Goal: Use online tool/utility: Utilize a website feature to perform a specific function

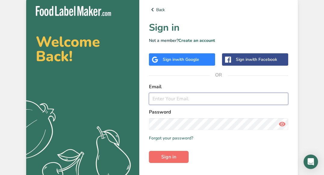
type input "[EMAIL_ADDRESS][DOMAIN_NAME]"
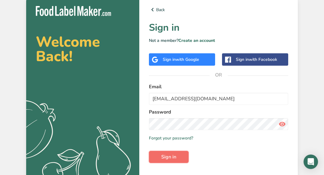
click at [168, 155] on span "Sign in" at bounding box center [168, 156] width 15 height 7
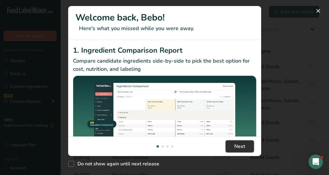
click at [230, 142] on button "Next" at bounding box center [239, 146] width 28 height 12
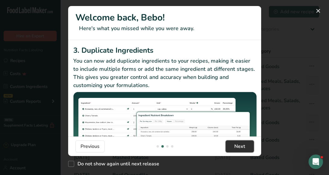
click at [233, 142] on button "Next" at bounding box center [239, 146] width 28 height 12
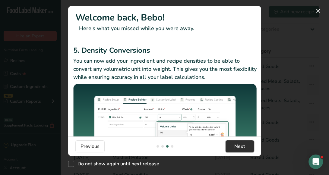
click at [233, 142] on button "Next" at bounding box center [239, 146] width 28 height 12
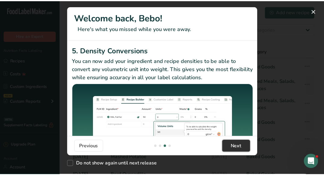
scroll to position [0, 578]
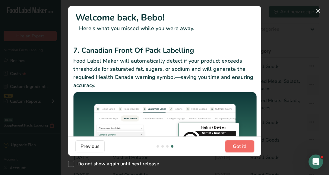
click at [233, 142] on button "Got it!" at bounding box center [239, 146] width 29 height 12
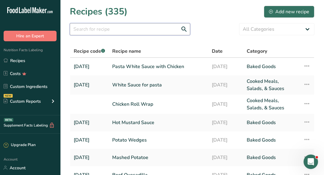
click at [128, 30] on input "text" at bounding box center [130, 29] width 120 height 12
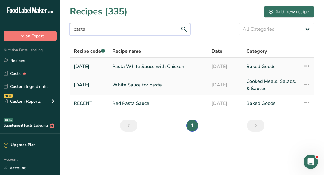
type input "pasta"
click at [149, 65] on link "Pasta White Sauce with Chicken" at bounding box center [158, 66] width 92 height 13
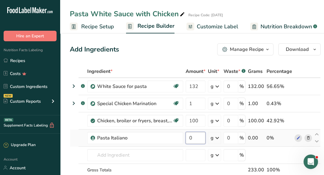
drag, startPoint x: 195, startPoint y: 135, endPoint x: 189, endPoint y: 136, distance: 7.0
click at [189, 136] on input "0" at bounding box center [196, 138] width 20 height 12
type input "40"
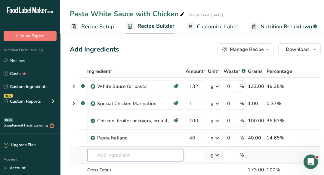
click at [143, 152] on div "Ingredient * Amount * Unit * Waste * .a-a{fill:#347362;}.b-a{fill:#fff;} Grams …" at bounding box center [195, 133] width 251 height 136
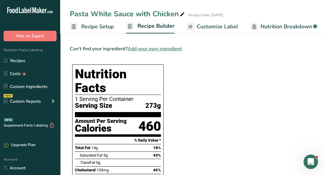
scroll to position [159, 0]
